Goal: Obtain resource: Obtain resource

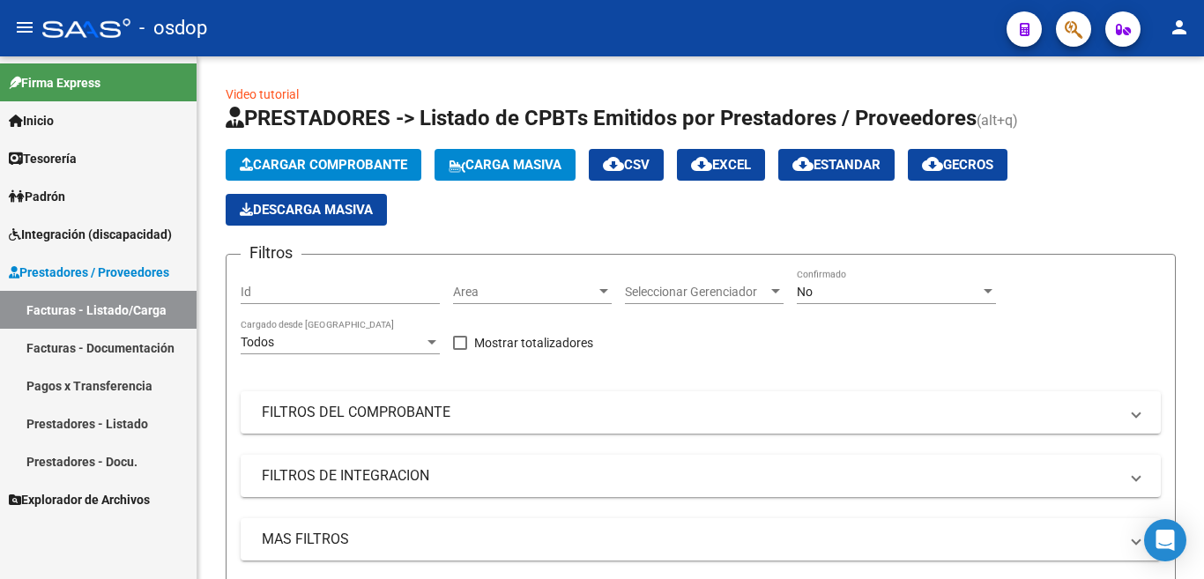
click at [156, 356] on link "Facturas - Documentación" at bounding box center [98, 348] width 196 height 38
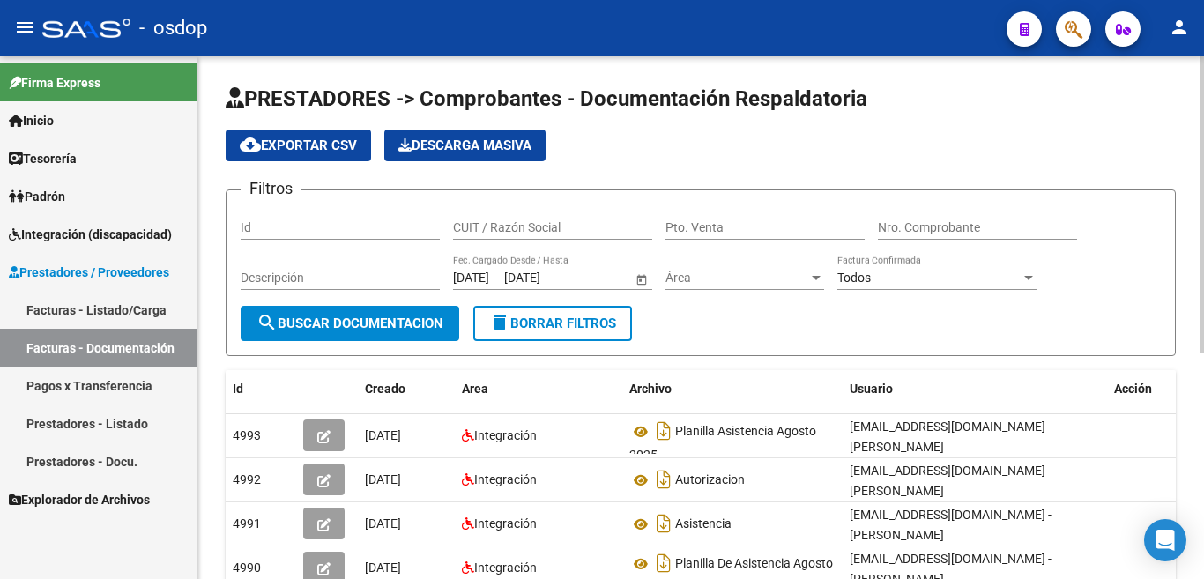
click at [539, 230] on input "CUIT / Razón Social" at bounding box center [552, 227] width 199 height 15
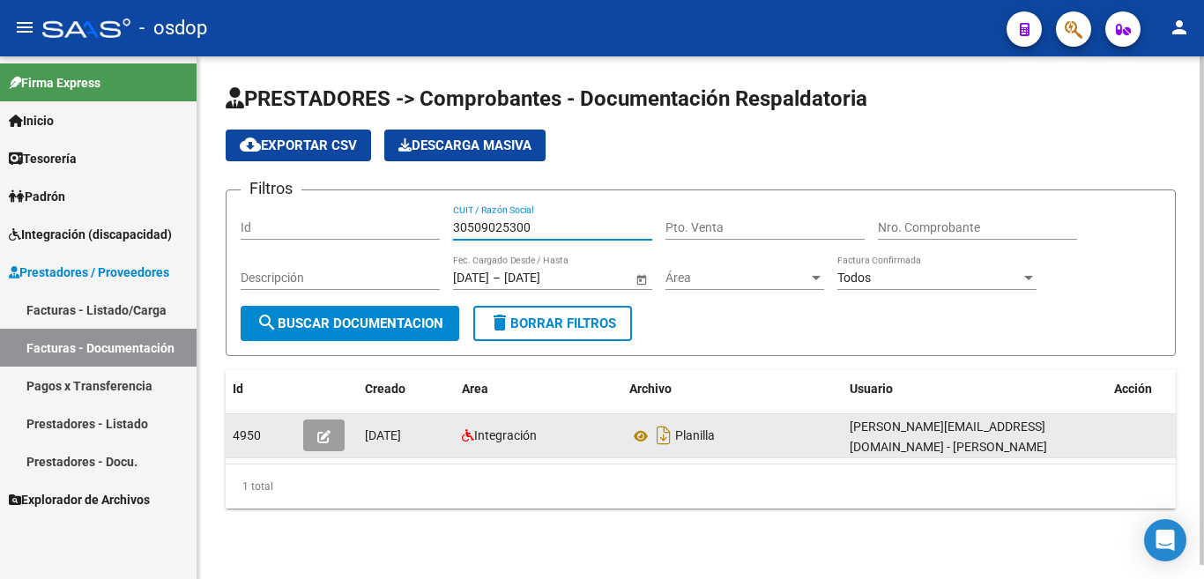
type input "30509025300"
click at [315, 435] on button "button" at bounding box center [323, 435] width 41 height 32
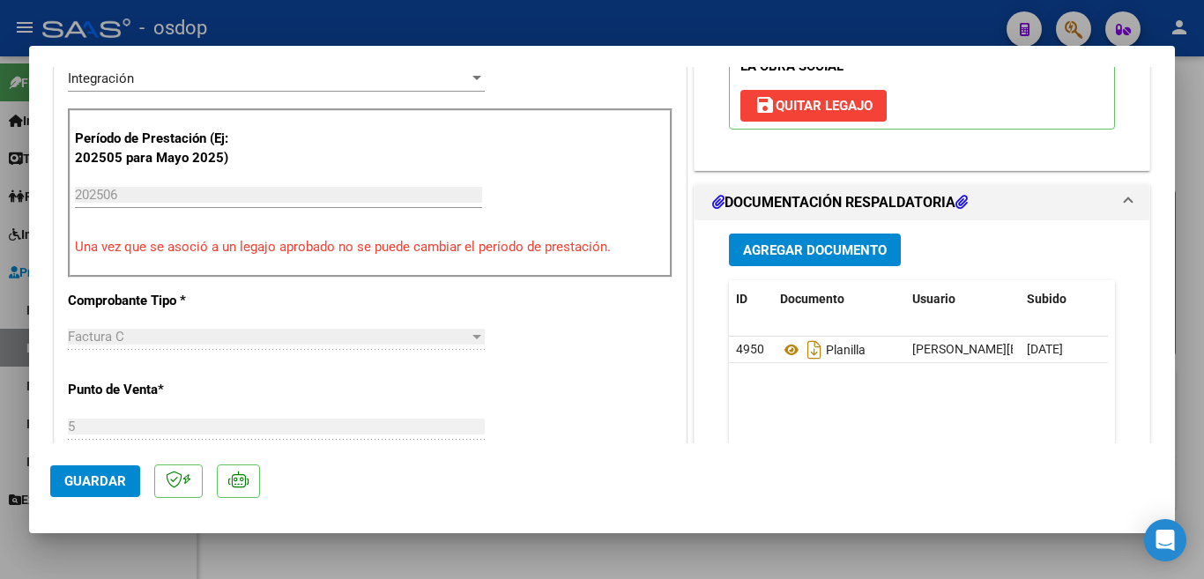
scroll to position [441, 0]
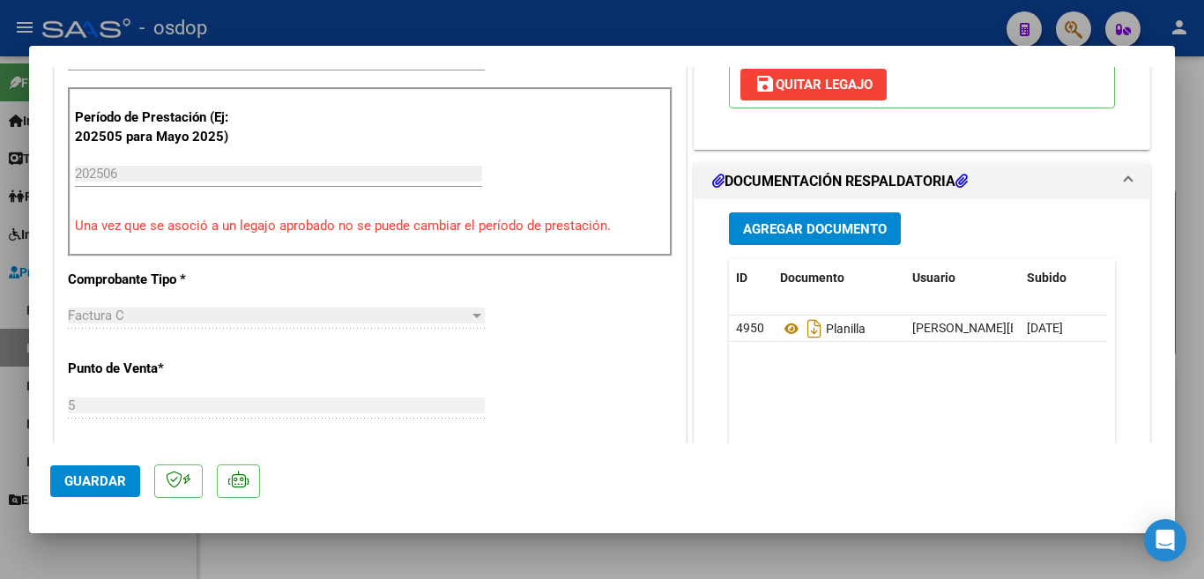
click at [0, 196] on div at bounding box center [602, 289] width 1204 height 579
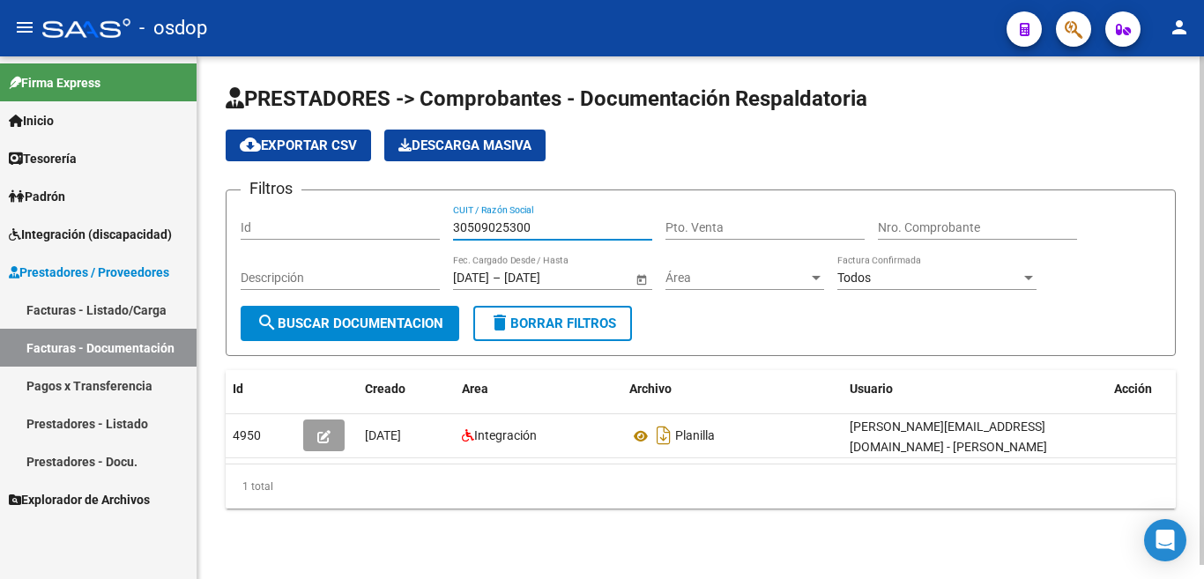
click at [500, 223] on input "30509025300" at bounding box center [552, 227] width 199 height 15
click at [135, 426] on link "Prestadores - Listado" at bounding box center [98, 423] width 196 height 38
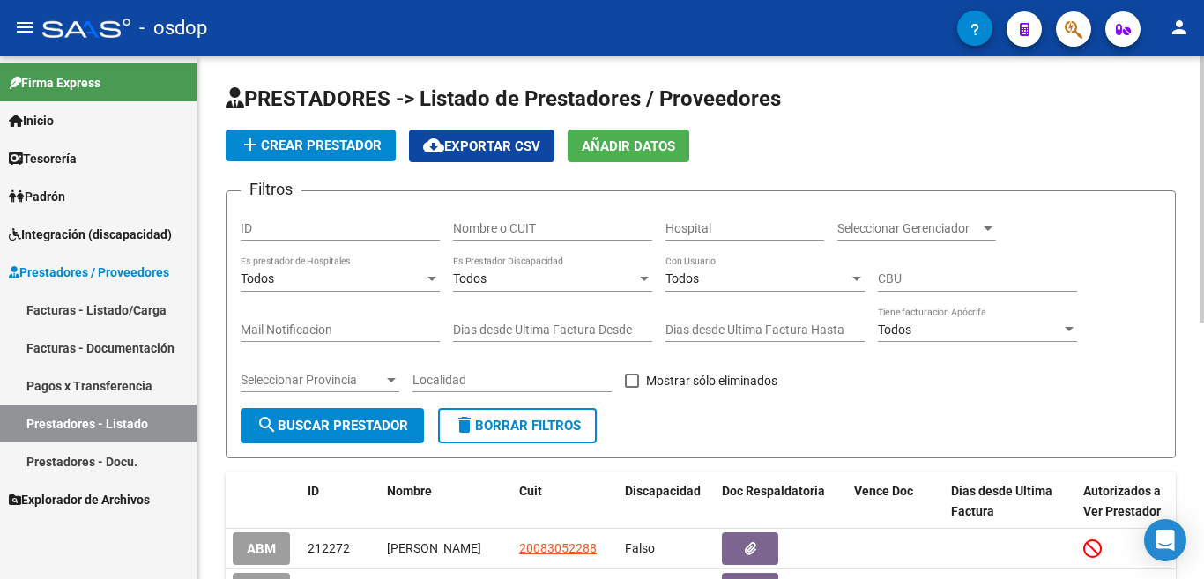
click at [546, 226] on input "Nombre o CUIT" at bounding box center [552, 228] width 199 height 15
paste input "30509025300"
type input "30509025300"
click at [305, 422] on span "search Buscar Prestador" at bounding box center [332, 426] width 152 height 16
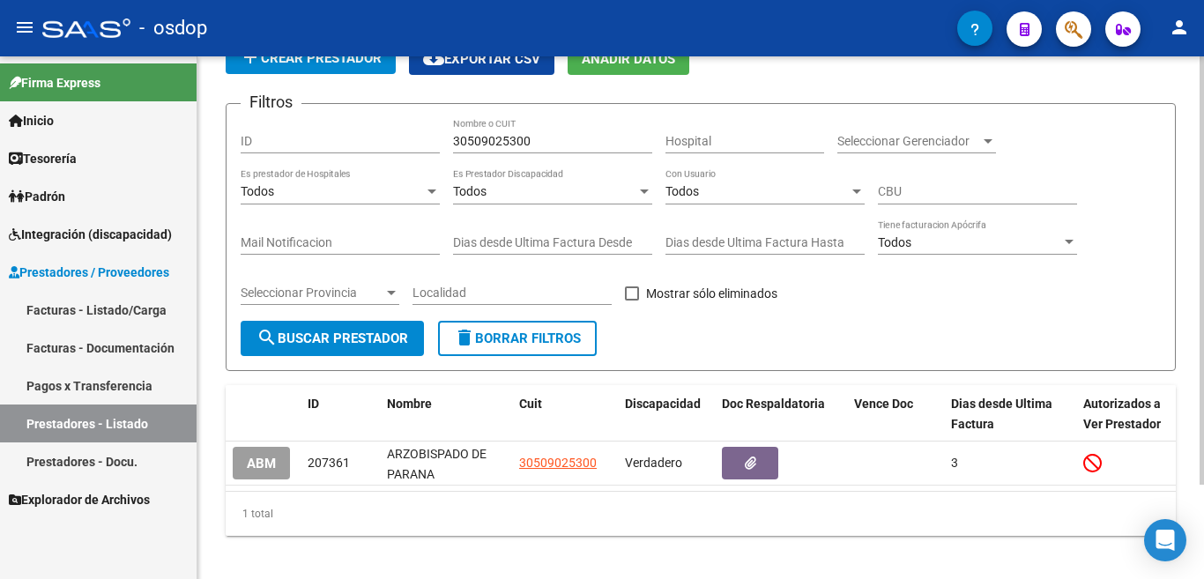
scroll to position [88, 0]
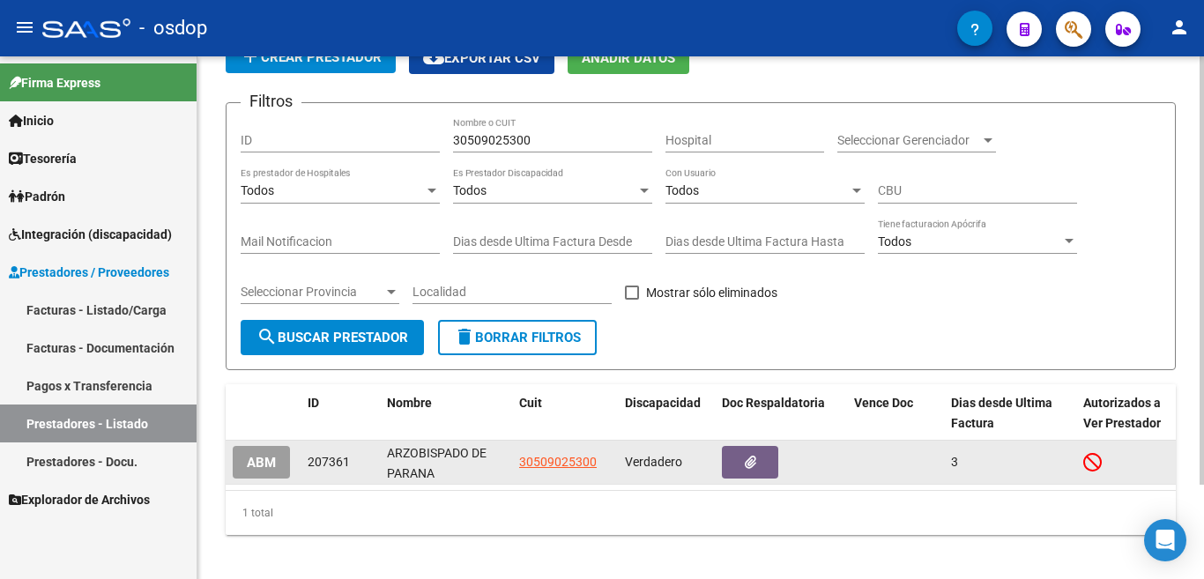
click at [331, 455] on span "207361" at bounding box center [328, 462] width 42 height 14
copy span "207361"
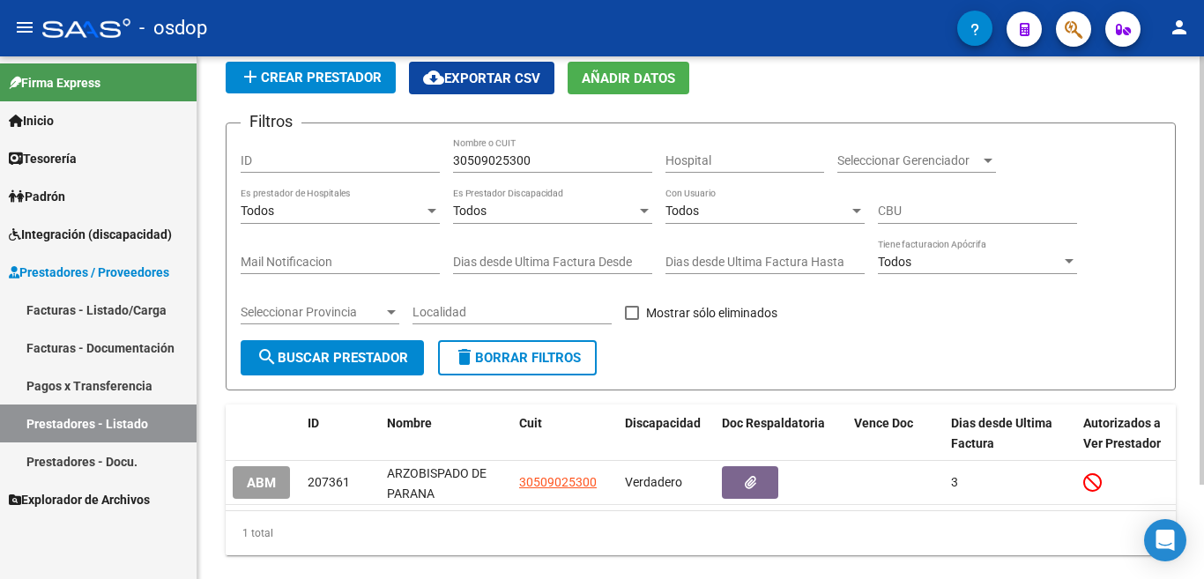
scroll to position [115, 0]
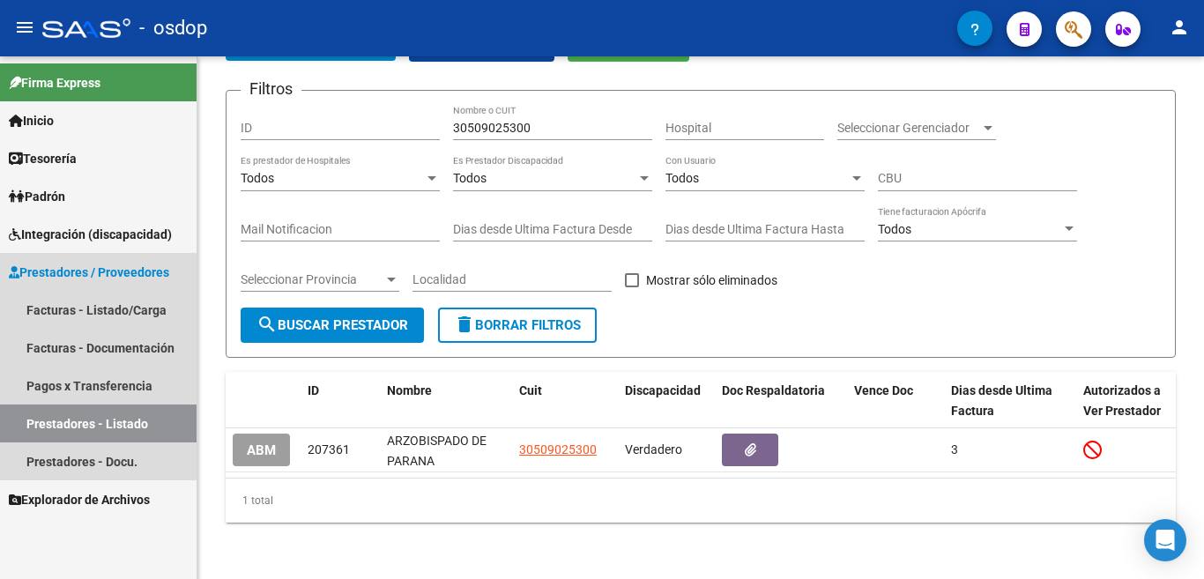
click at [129, 423] on link "Prestadores - Listado" at bounding box center [98, 423] width 196 height 38
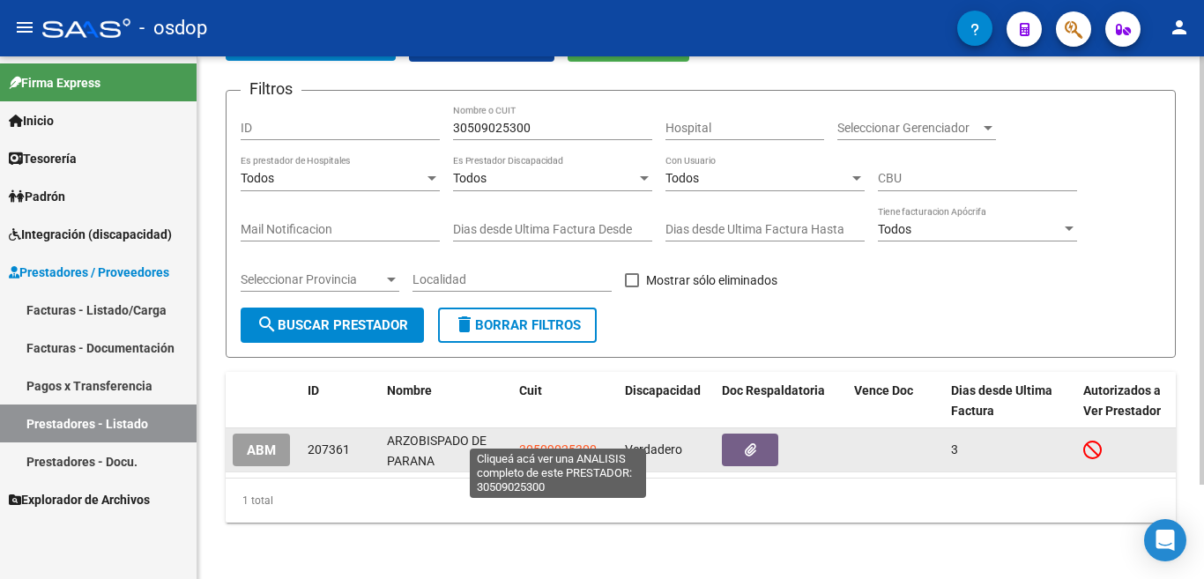
click at [540, 442] on span "30509025300" at bounding box center [558, 449] width 78 height 14
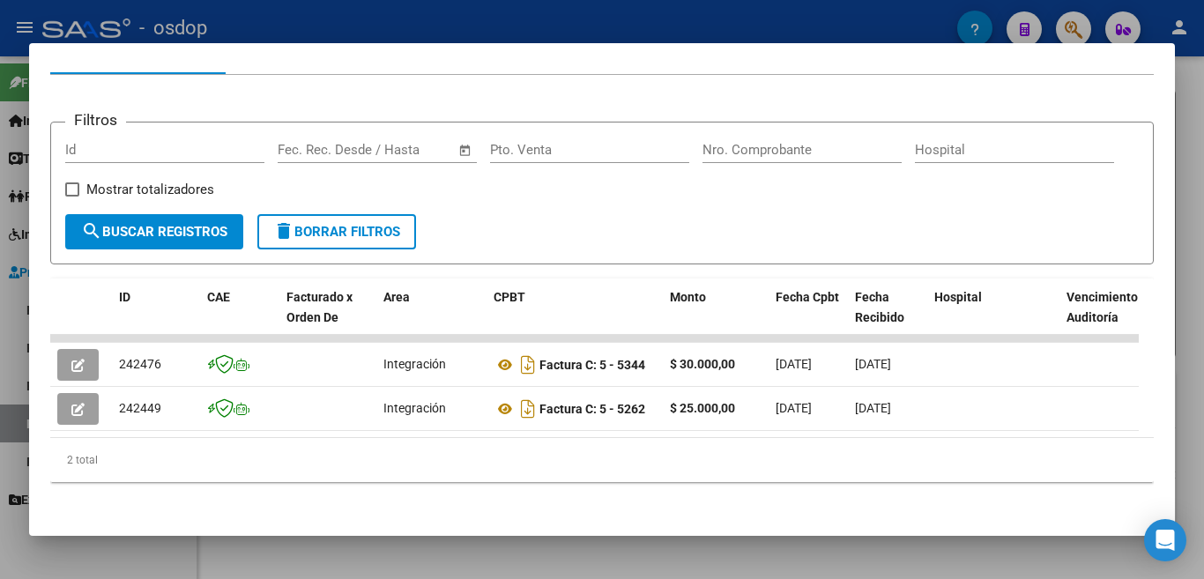
scroll to position [225, 0]
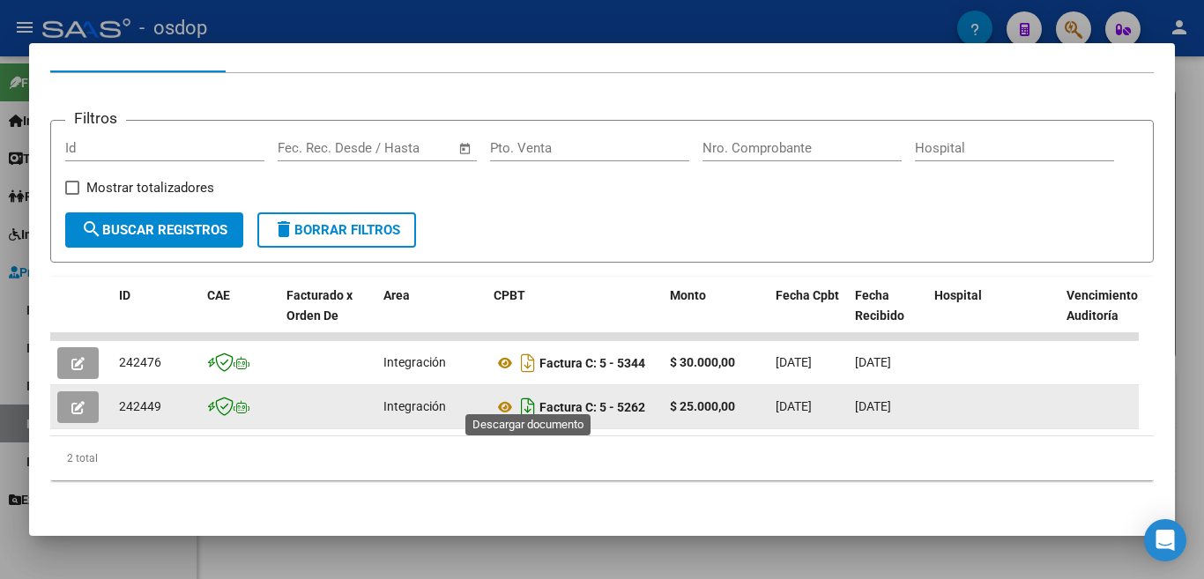
click at [527, 393] on icon "Descargar documento" at bounding box center [527, 407] width 23 height 28
click at [0, 241] on div at bounding box center [602, 289] width 1204 height 579
click at [0, 241] on link "Integración (discapacidad)" at bounding box center [98, 234] width 196 height 38
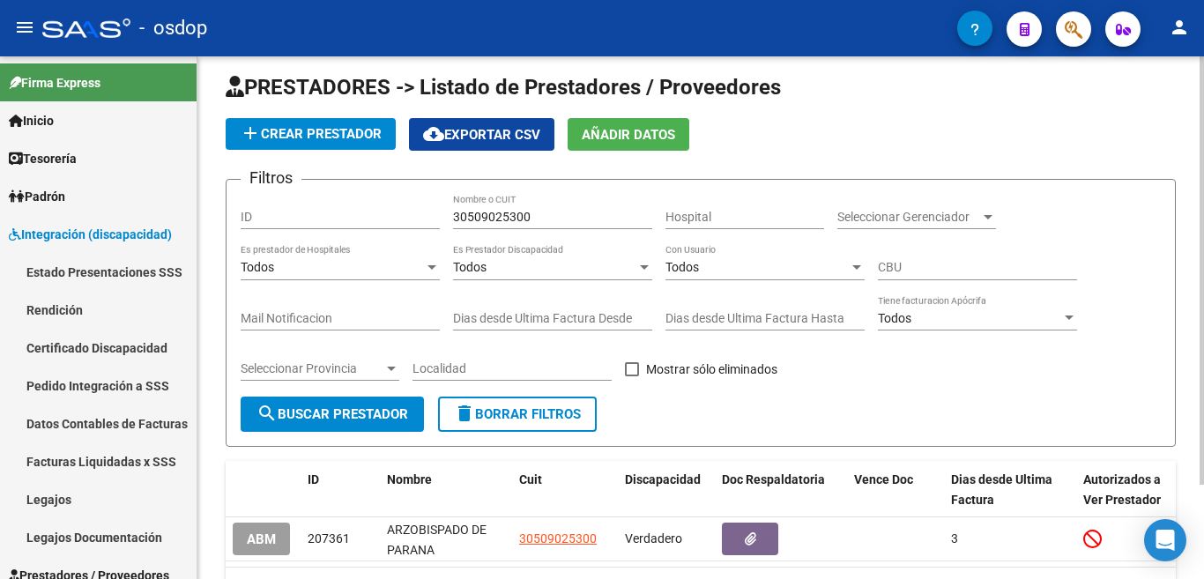
scroll to position [0, 0]
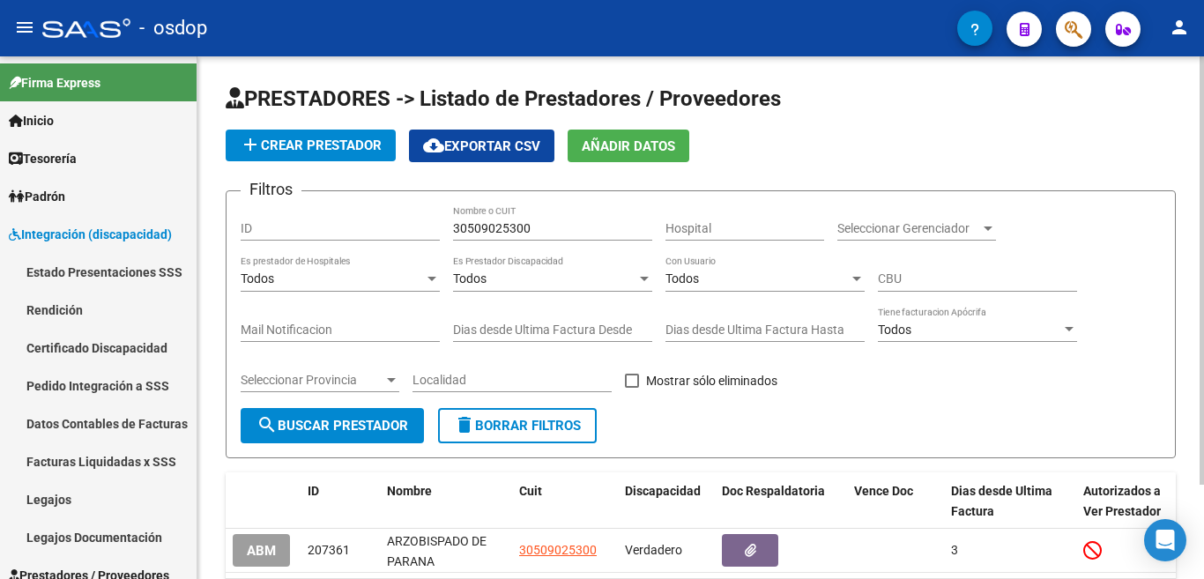
click at [507, 227] on input "30509025300" at bounding box center [552, 228] width 199 height 15
click at [301, 225] on input "ID" at bounding box center [340, 228] width 199 height 15
paste input "207361"
type input "207361"
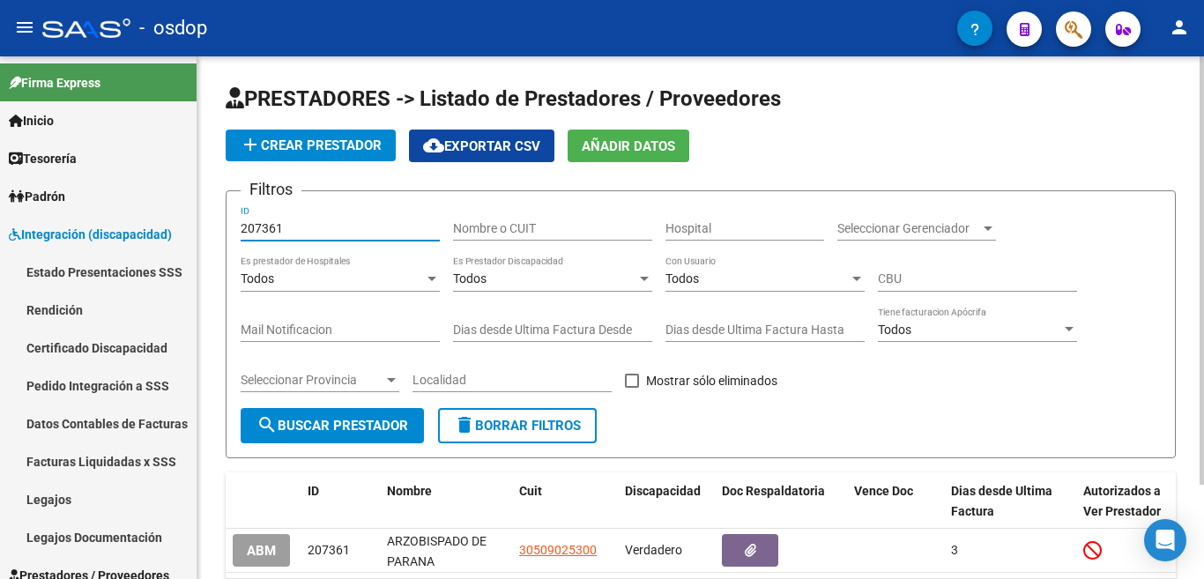
click at [336, 428] on span "search Buscar Prestador" at bounding box center [332, 426] width 152 height 16
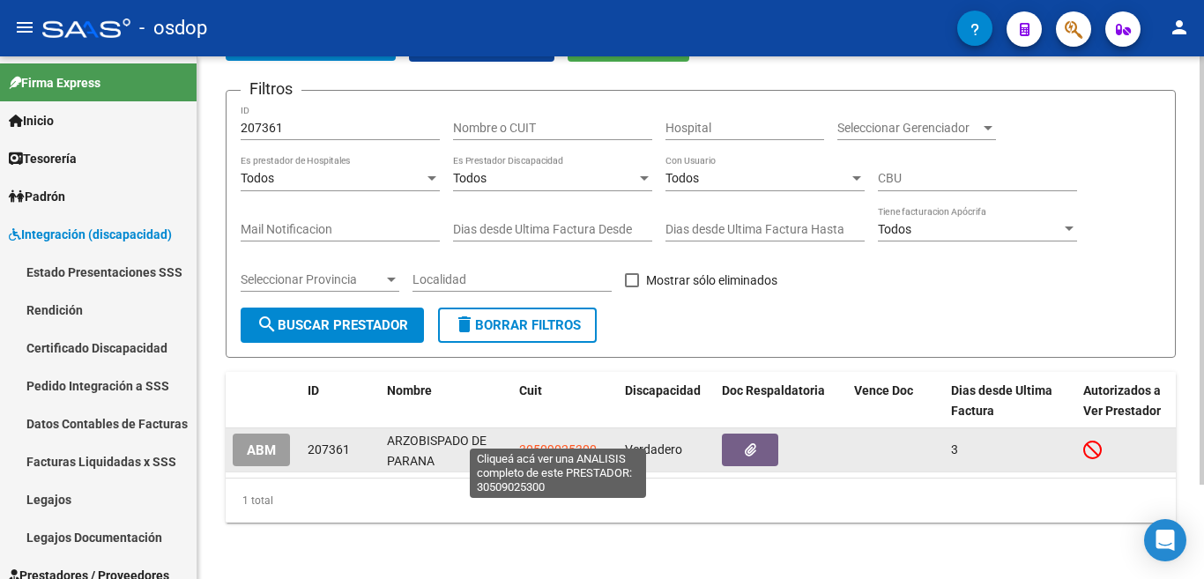
click at [576, 442] on span "30509025300" at bounding box center [558, 449] width 78 height 14
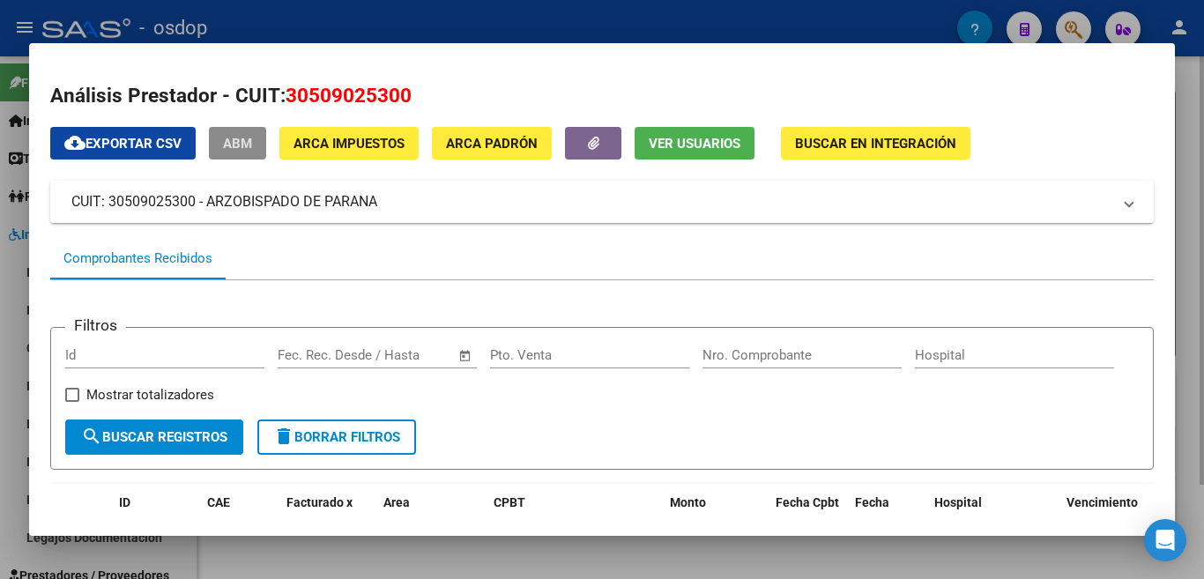
scroll to position [225, 0]
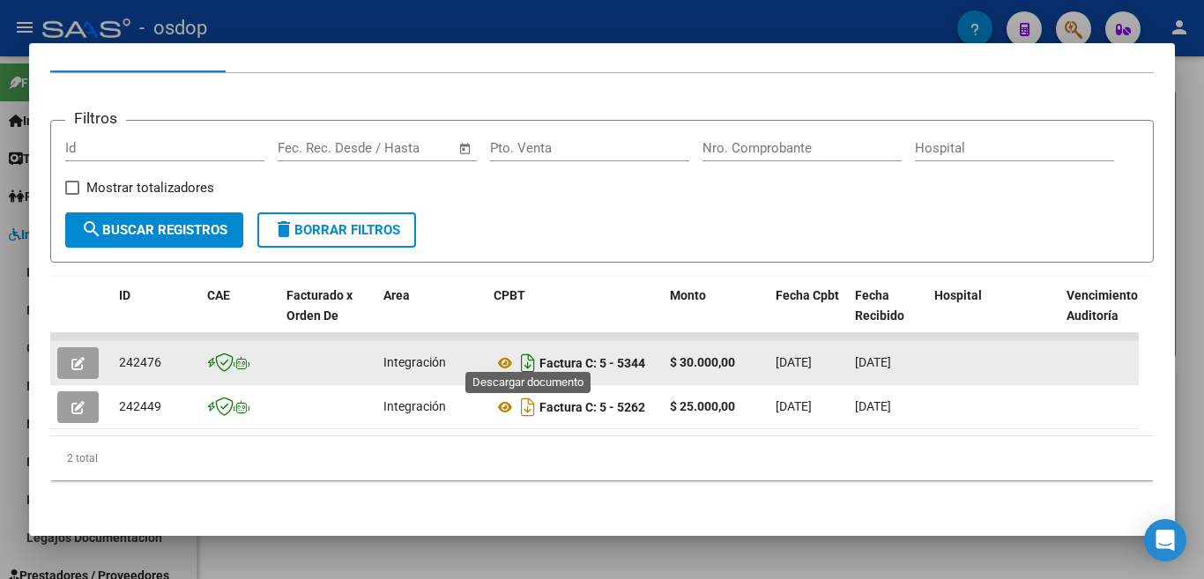
click at [522, 349] on icon "Descargar documento" at bounding box center [527, 363] width 23 height 28
click at [126, 355] on span "242476" at bounding box center [140, 362] width 42 height 14
copy span "242476"
